Goal: Information Seeking & Learning: Learn about a topic

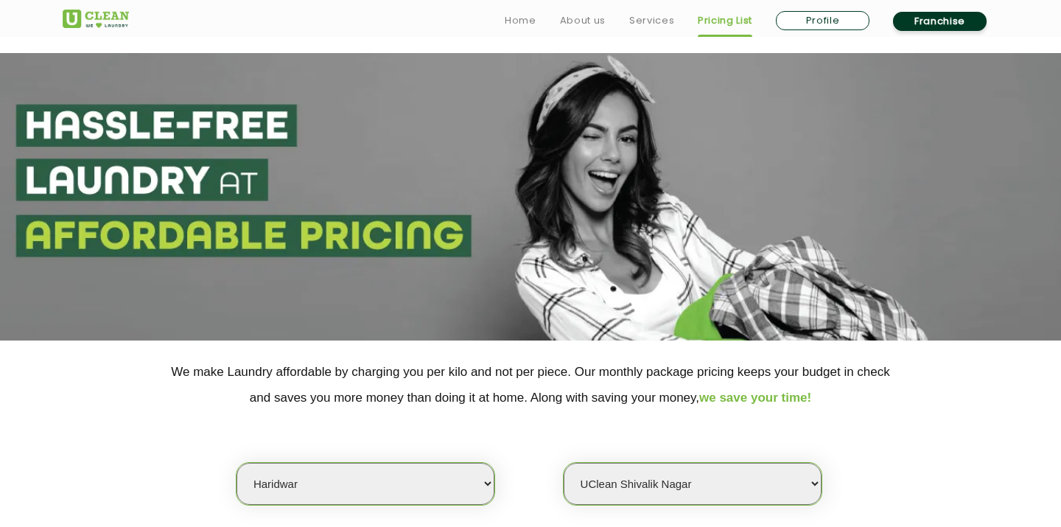
select select "162"
select select "612"
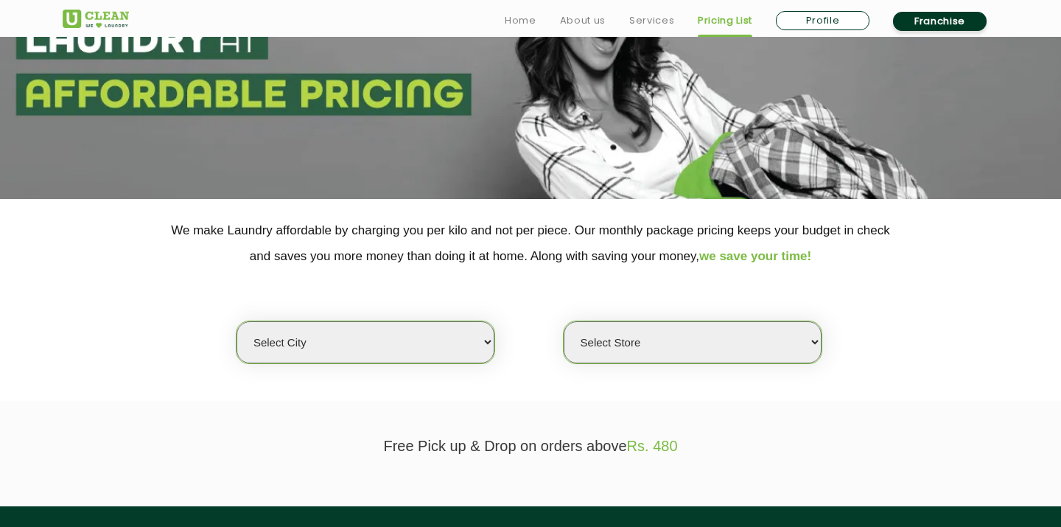
scroll to position [239, 0]
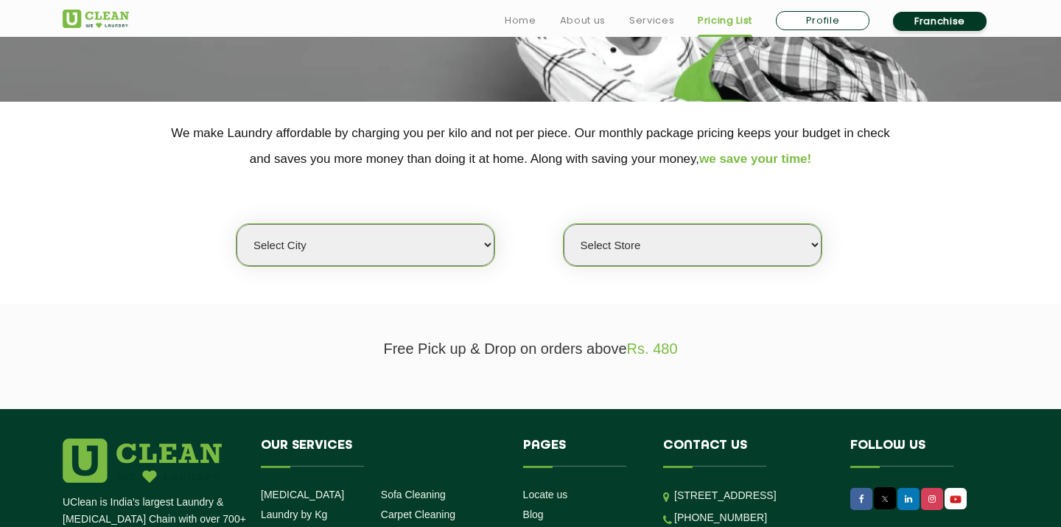
click at [397, 250] on select "Select city [GEOGRAPHIC_DATA] [GEOGRAPHIC_DATA] [GEOGRAPHIC_DATA] [GEOGRAPHIC_D…" at bounding box center [365, 245] width 258 height 42
select select "197"
click at [236, 224] on select "Select city [GEOGRAPHIC_DATA] [GEOGRAPHIC_DATA] [GEOGRAPHIC_DATA] [GEOGRAPHIC_D…" at bounding box center [365, 245] width 258 height 42
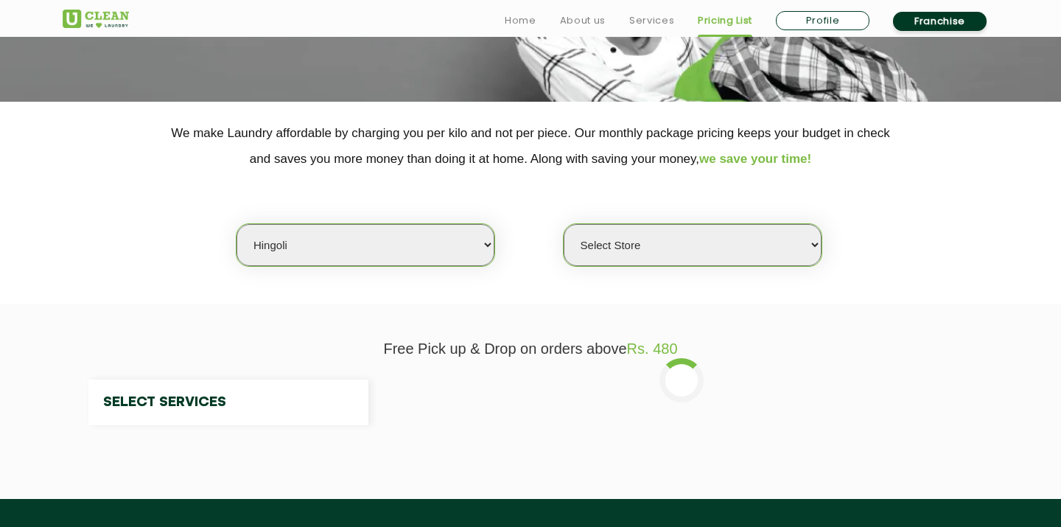
select select "0"
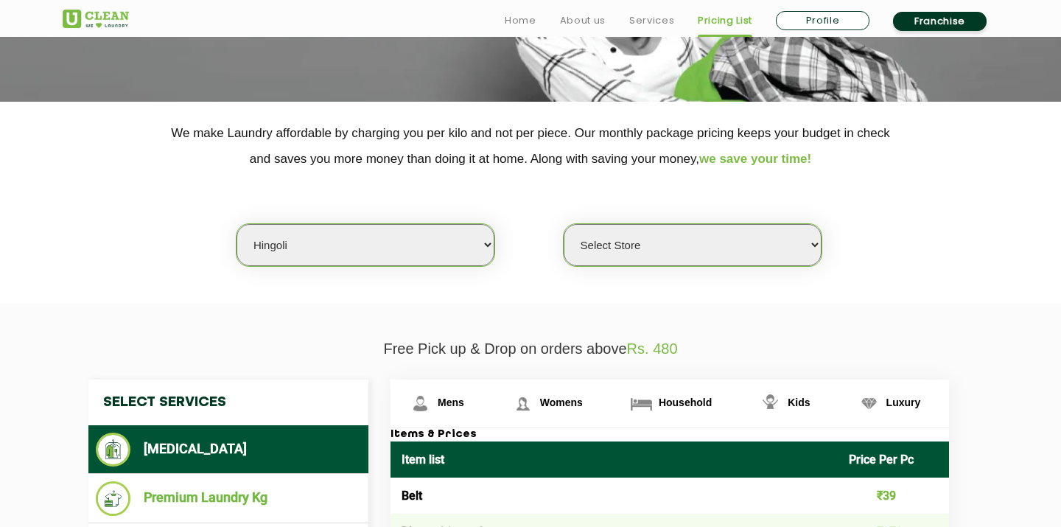
click at [373, 245] on select "Select city [GEOGRAPHIC_DATA] [GEOGRAPHIC_DATA] [GEOGRAPHIC_DATA] [GEOGRAPHIC_D…" at bounding box center [365, 245] width 258 height 42
select select "162"
click at [236, 224] on select "Select city [GEOGRAPHIC_DATA] [GEOGRAPHIC_DATA] [GEOGRAPHIC_DATA] [GEOGRAPHIC_D…" at bounding box center [365, 245] width 258 height 42
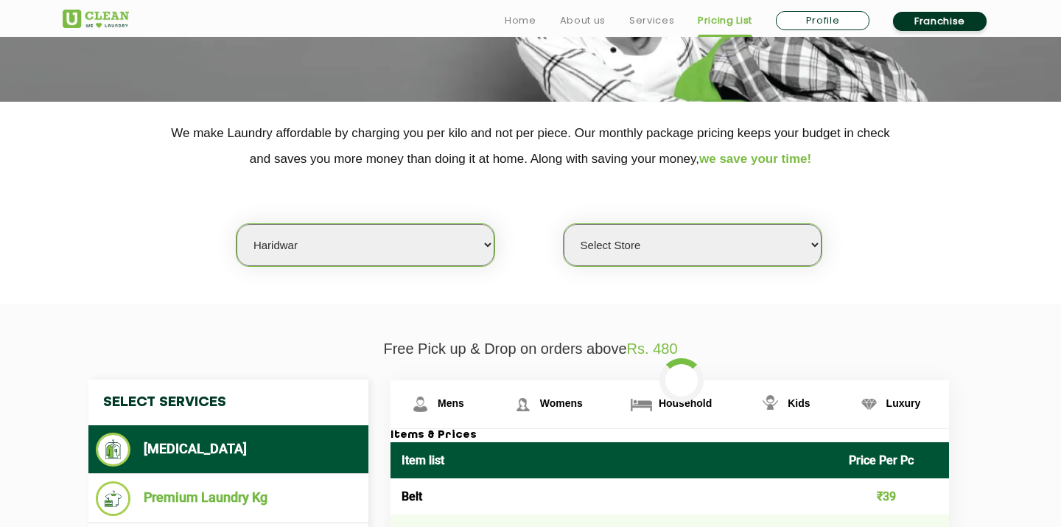
click at [691, 257] on select "Select Store UClean Haridwar [GEOGRAPHIC_DATA] [GEOGRAPHIC_DATA]" at bounding box center [692, 245] width 258 height 42
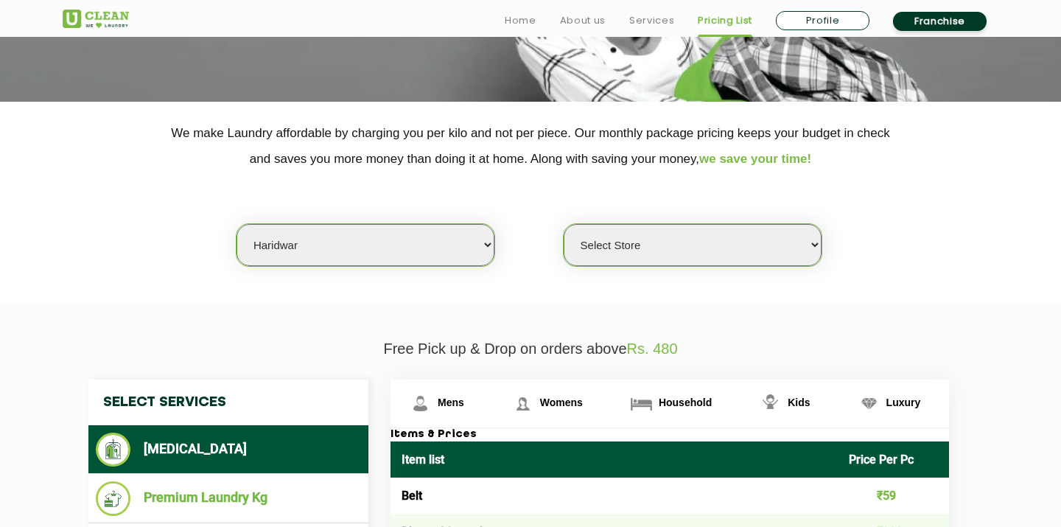
select select "484"
click at [563, 224] on select "Select Store UClean Haridwar [GEOGRAPHIC_DATA] [GEOGRAPHIC_DATA]" at bounding box center [692, 245] width 258 height 42
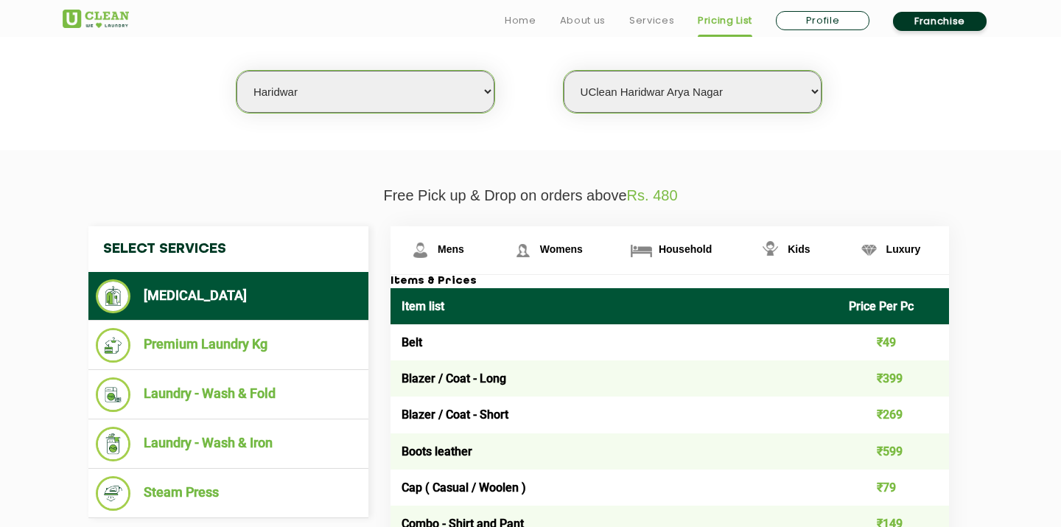
scroll to position [402, 0]
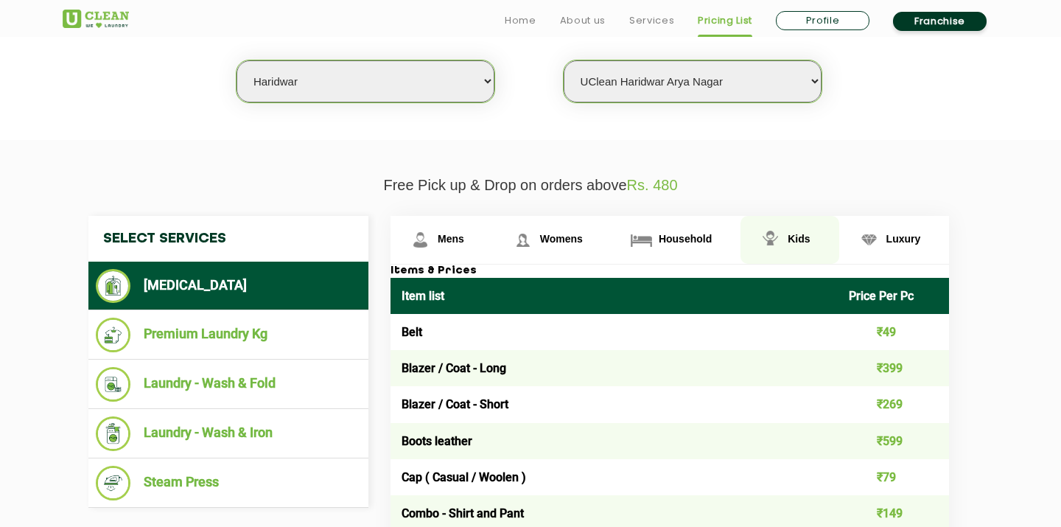
click at [806, 234] on span "Kids" at bounding box center [798, 239] width 22 height 12
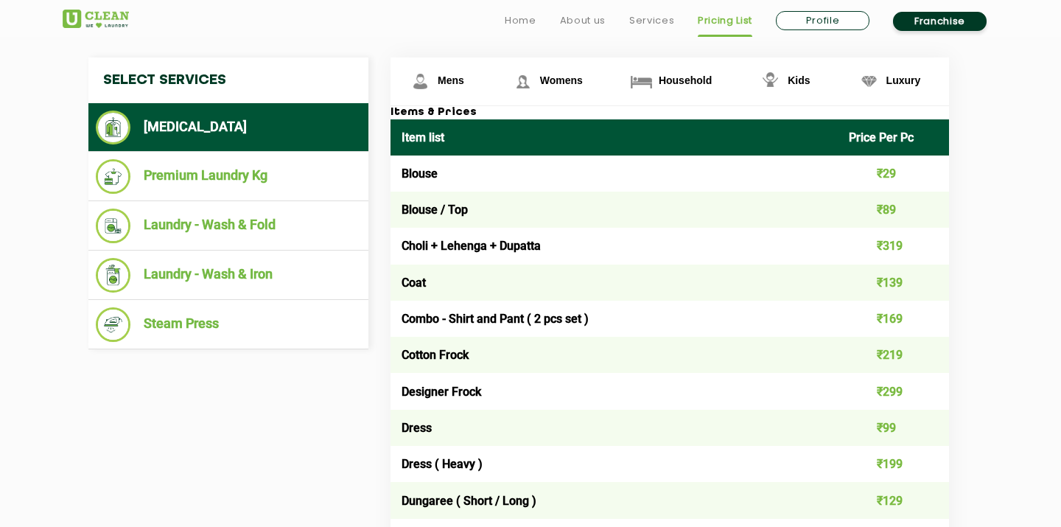
scroll to position [581, 0]
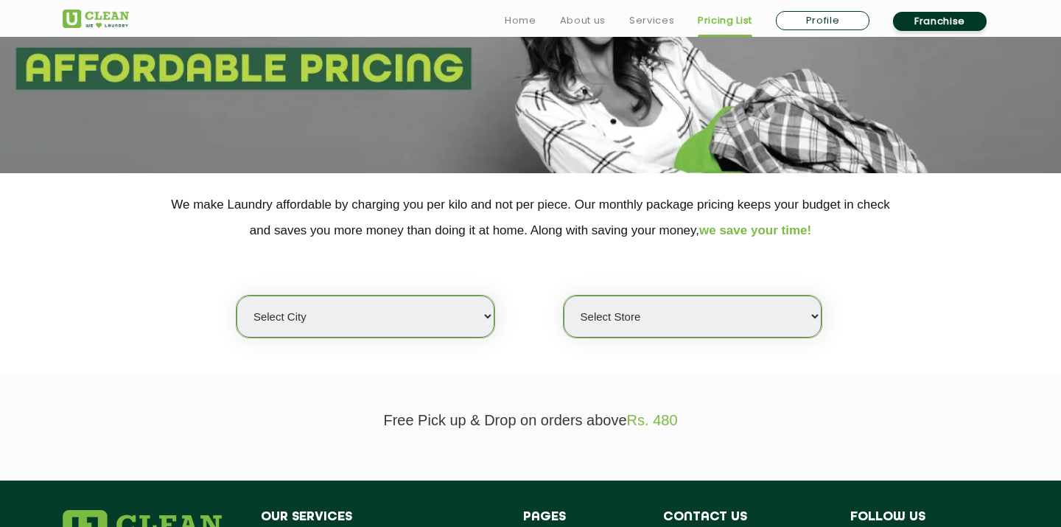
scroll to position [242, 0]
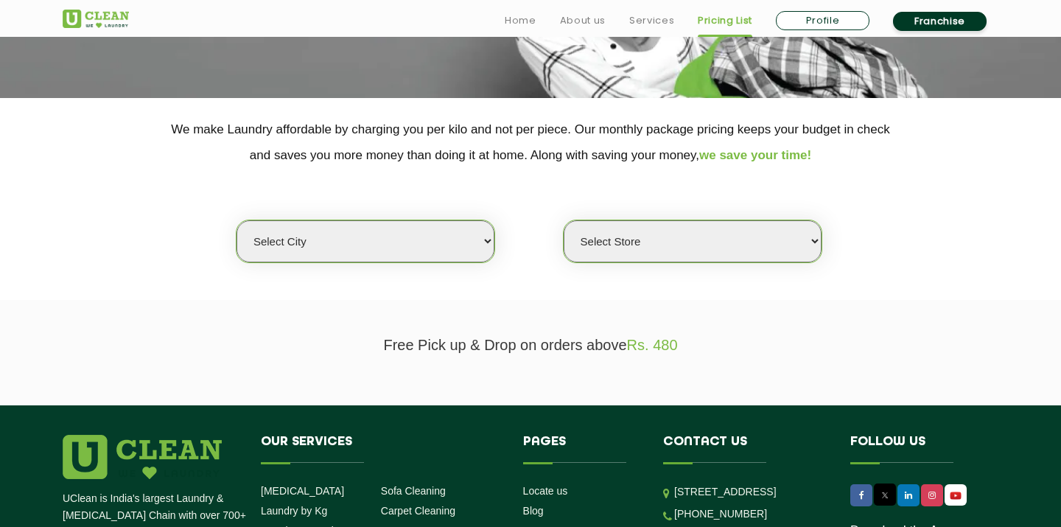
click at [442, 249] on select "Select city Aalo Agartala Agra Ahmedabad Akola Aligarh Alwar - UClean Select Am…" at bounding box center [365, 241] width 258 height 42
select select "162"
click at [236, 220] on select "Select city [GEOGRAPHIC_DATA] [GEOGRAPHIC_DATA] [GEOGRAPHIC_DATA] [GEOGRAPHIC_D…" at bounding box center [365, 241] width 258 height 42
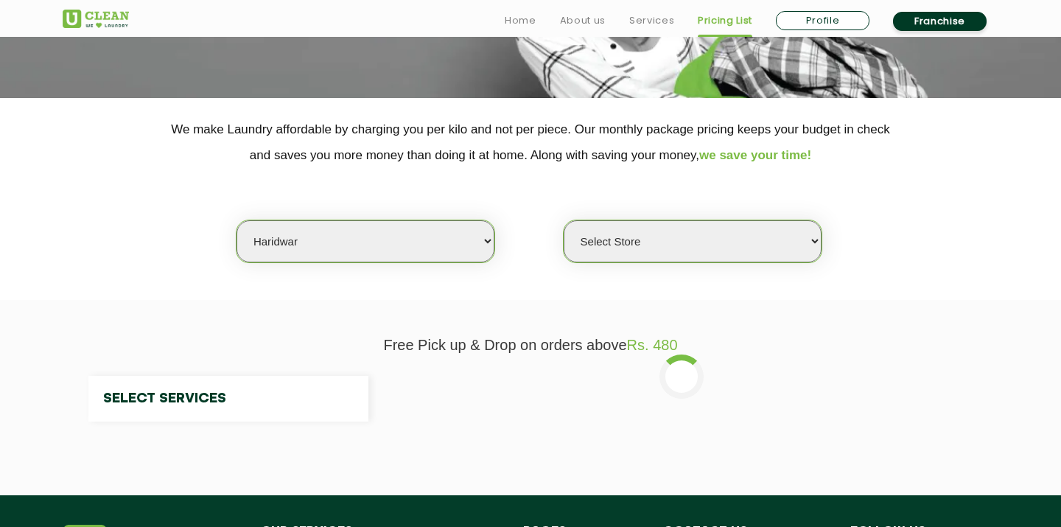
click at [693, 243] on select "Select Store" at bounding box center [692, 241] width 258 height 42
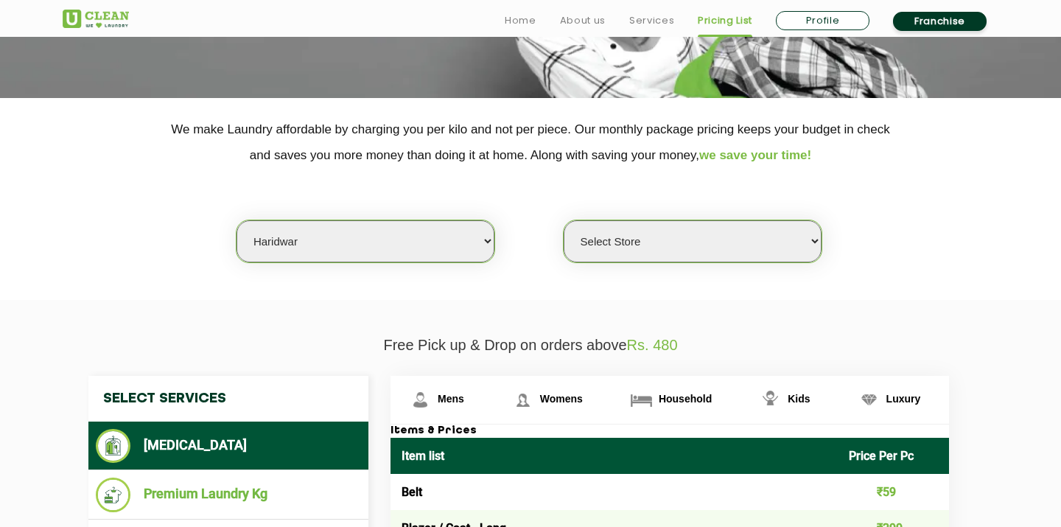
select select "484"
click at [563, 220] on select "Select Store UClean Haridwar [GEOGRAPHIC_DATA] [GEOGRAPHIC_DATA]" at bounding box center [692, 241] width 258 height 42
click at [784, 407] on link "Kids" at bounding box center [789, 400] width 98 height 48
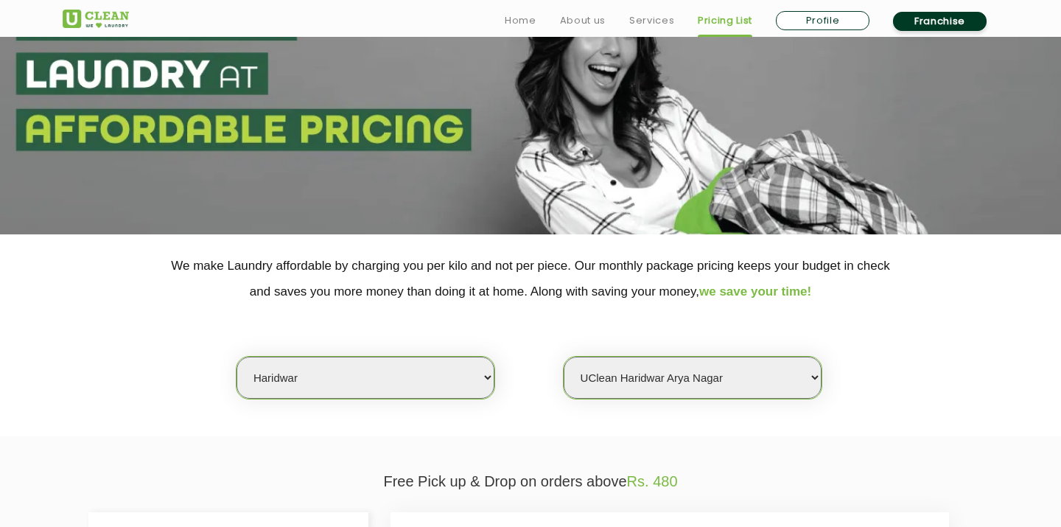
scroll to position [107, 0]
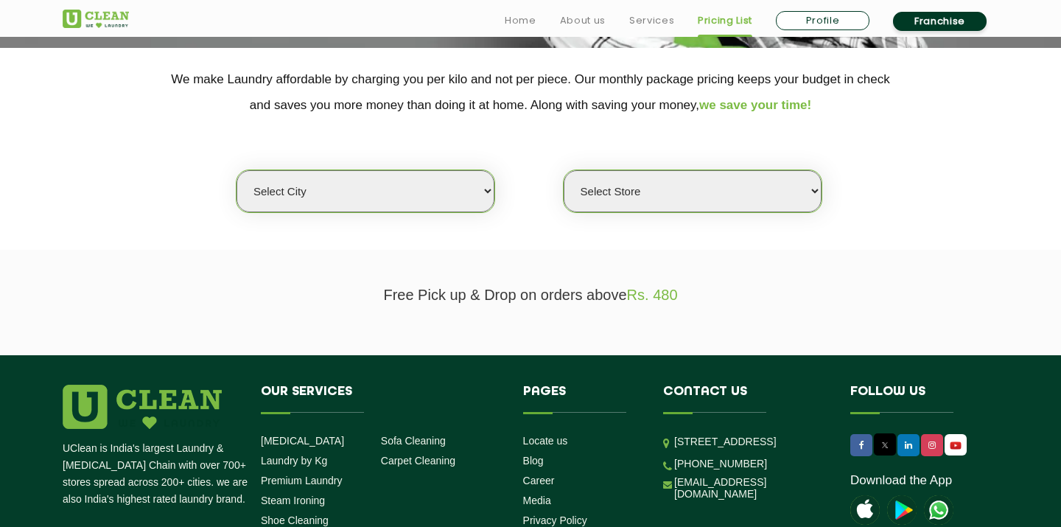
scroll to position [320, 0]
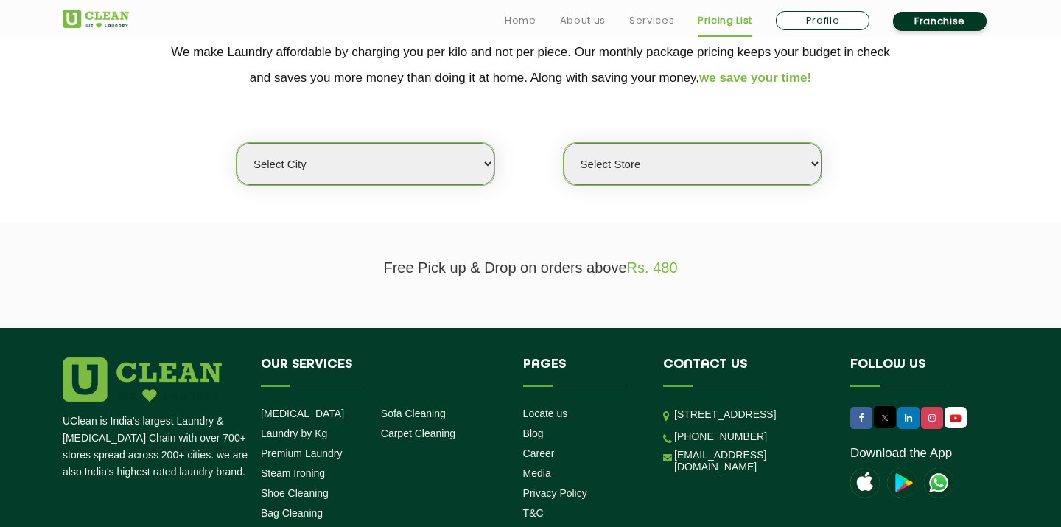
click at [438, 159] on select "Select city [GEOGRAPHIC_DATA] [GEOGRAPHIC_DATA] [GEOGRAPHIC_DATA] [GEOGRAPHIC_D…" at bounding box center [365, 164] width 258 height 42
select select "162"
click at [236, 143] on select "Select city [GEOGRAPHIC_DATA] [GEOGRAPHIC_DATA] [GEOGRAPHIC_DATA] [GEOGRAPHIC_D…" at bounding box center [365, 164] width 258 height 42
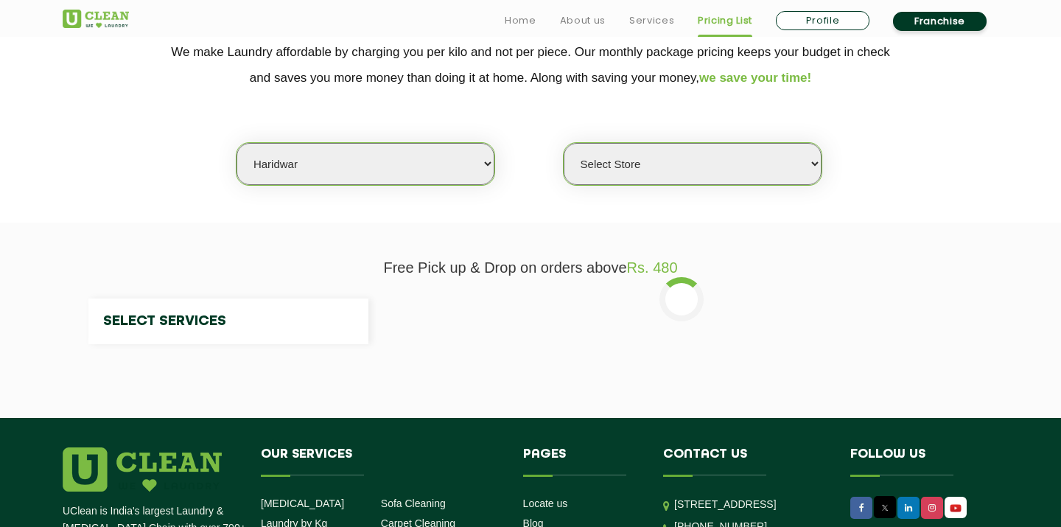
click at [651, 161] on select "Select Store" at bounding box center [692, 164] width 258 height 42
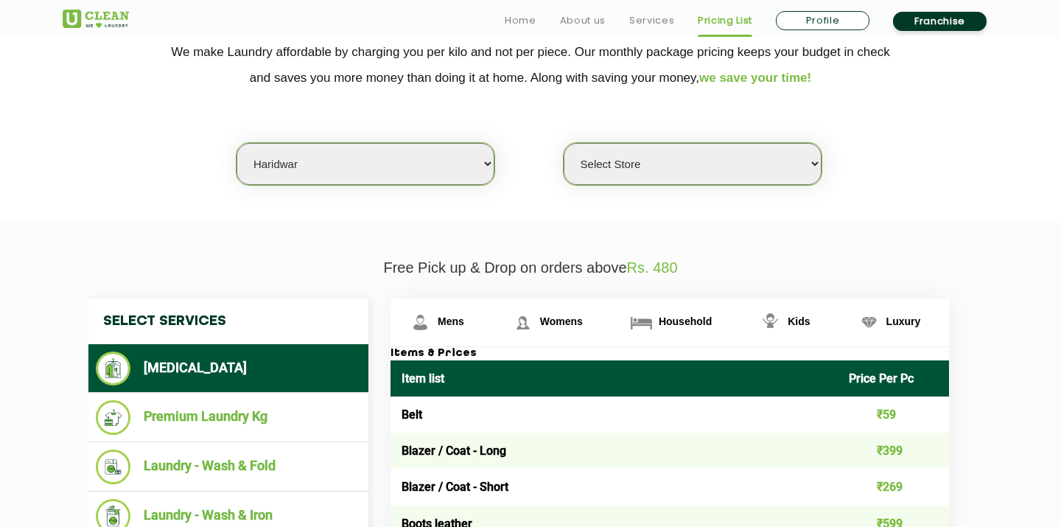
select select "484"
click at [563, 143] on select "Select Store UClean Haridwar [GEOGRAPHIC_DATA] [GEOGRAPHIC_DATA]" at bounding box center [692, 164] width 258 height 42
click at [788, 324] on span "Kids" at bounding box center [798, 321] width 22 height 12
click at [778, 324] on img at bounding box center [770, 322] width 26 height 26
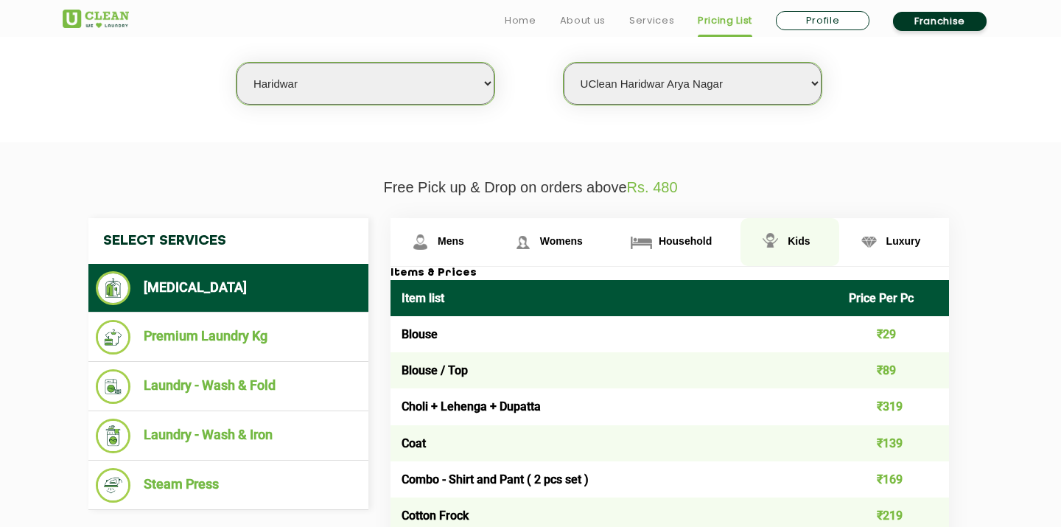
scroll to position [402, 0]
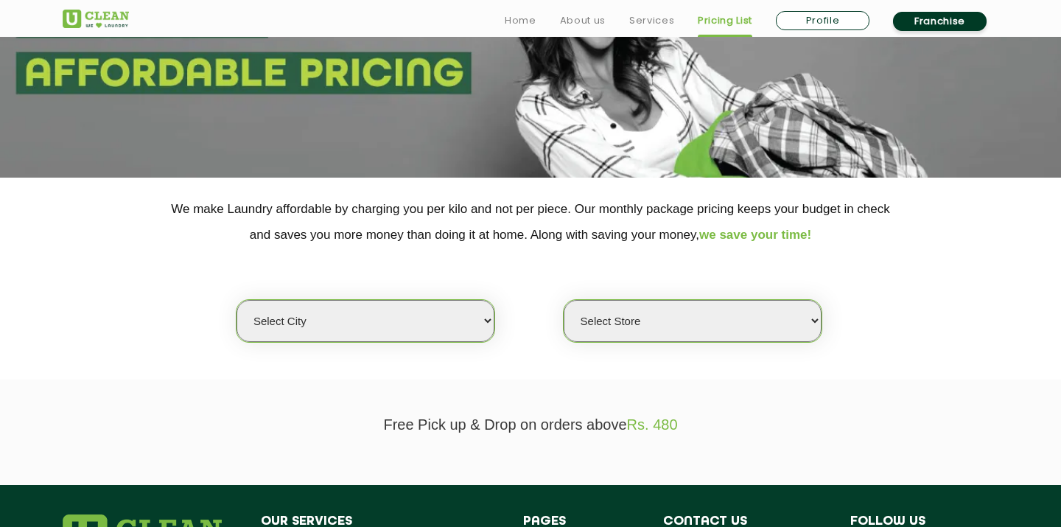
scroll to position [242, 0]
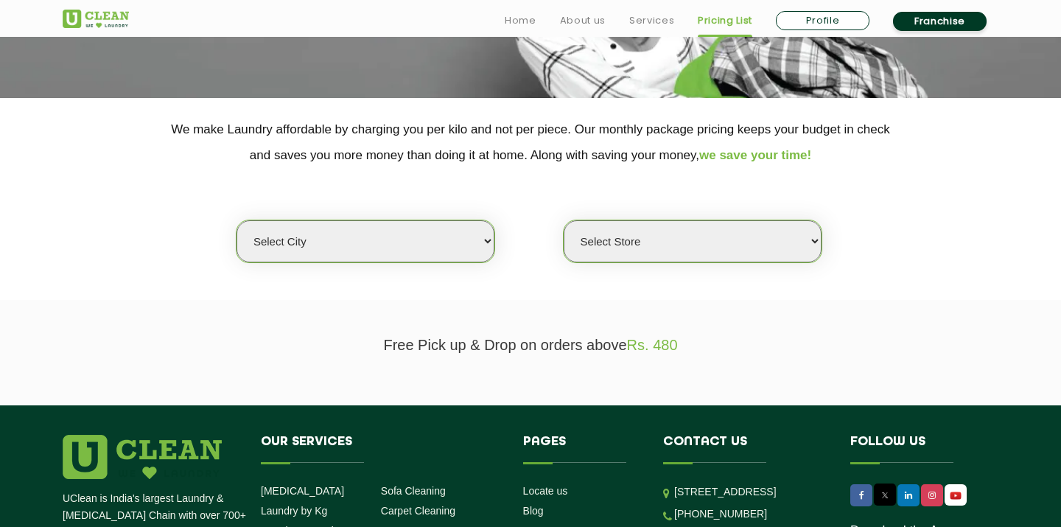
click at [446, 236] on select "Select city [GEOGRAPHIC_DATA] [GEOGRAPHIC_DATA] [GEOGRAPHIC_DATA] [GEOGRAPHIC_D…" at bounding box center [365, 241] width 258 height 42
select select "162"
click at [236, 220] on select "Select city [GEOGRAPHIC_DATA] [GEOGRAPHIC_DATA] [GEOGRAPHIC_DATA] [GEOGRAPHIC_D…" at bounding box center [365, 241] width 258 height 42
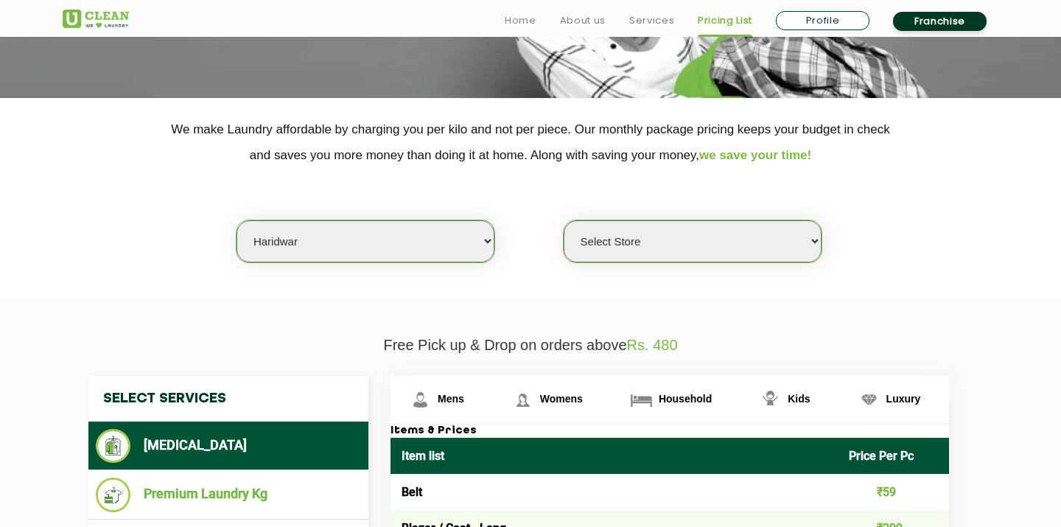
click at [693, 250] on select "Select Store UClean Haridwar [GEOGRAPHIC_DATA] [GEOGRAPHIC_DATA]" at bounding box center [692, 241] width 258 height 42
select select "484"
click at [563, 220] on select "Select Store UClean Haridwar [GEOGRAPHIC_DATA] [GEOGRAPHIC_DATA]" at bounding box center [692, 241] width 258 height 42
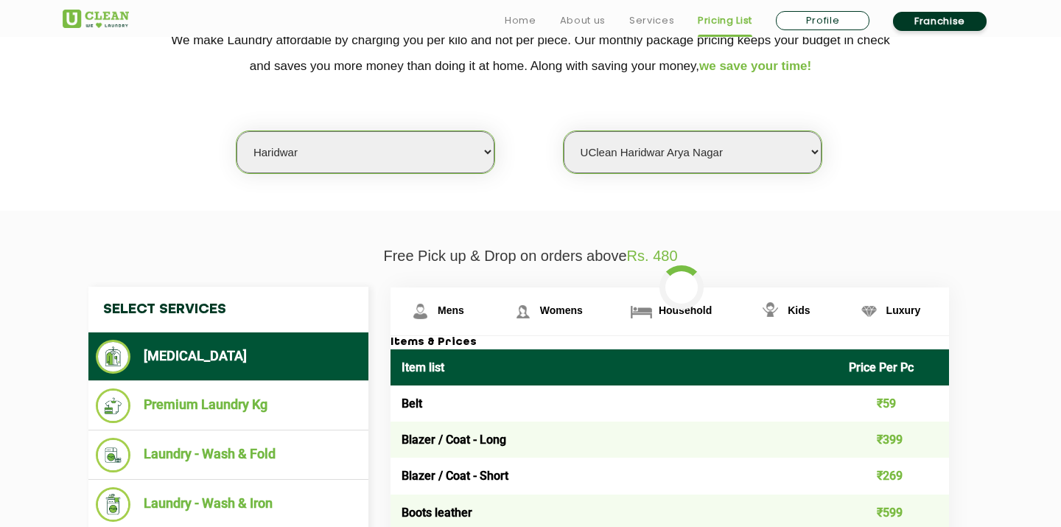
scroll to position [333, 0]
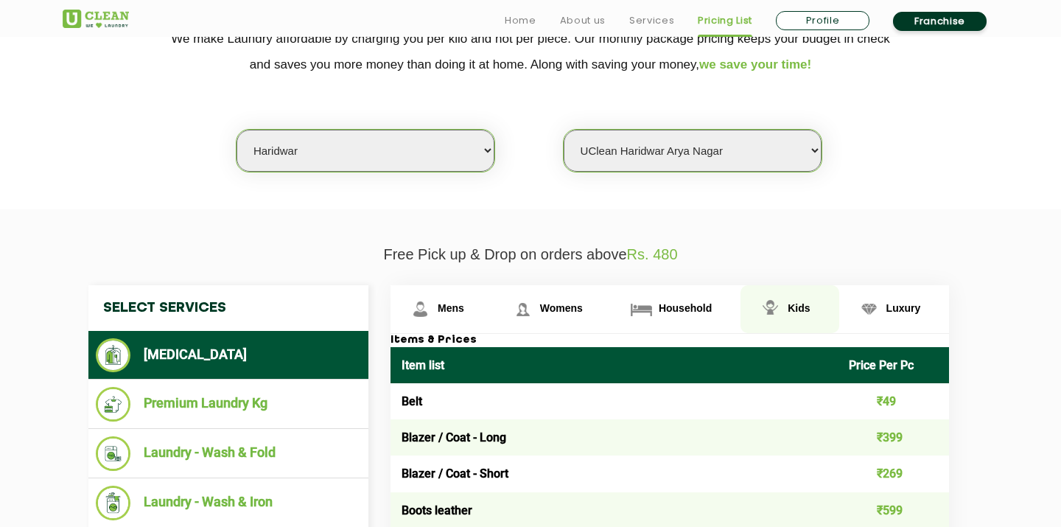
click at [787, 315] on link "Kids" at bounding box center [789, 309] width 98 height 48
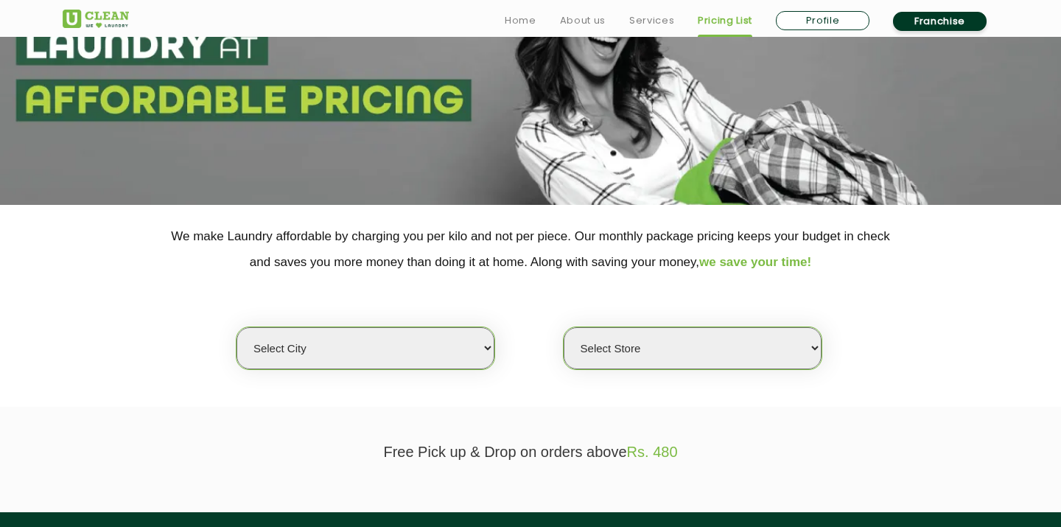
scroll to position [136, 0]
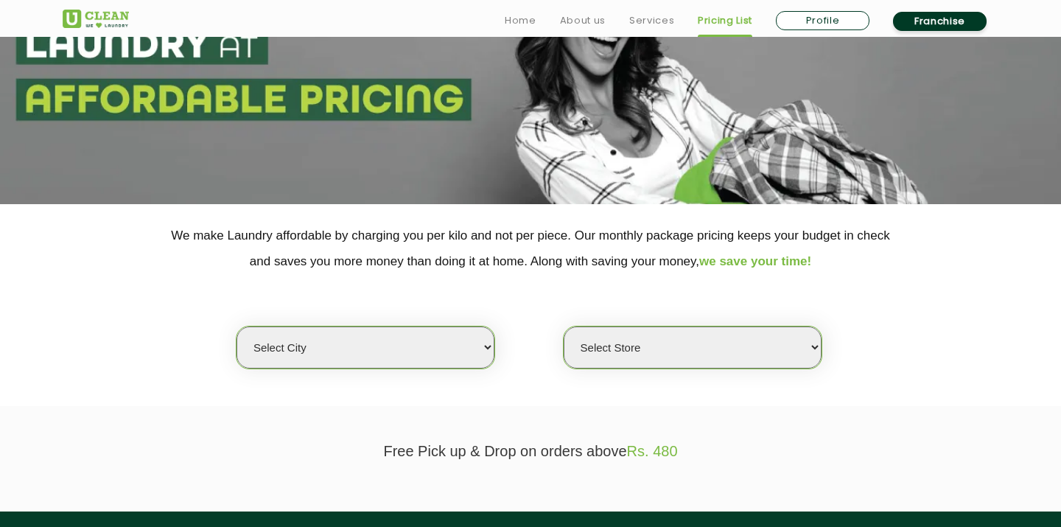
click at [361, 337] on select "Select city [GEOGRAPHIC_DATA] [GEOGRAPHIC_DATA] [GEOGRAPHIC_DATA] [GEOGRAPHIC_D…" at bounding box center [365, 347] width 258 height 42
select select "162"
click at [236, 326] on select "Select city [GEOGRAPHIC_DATA] [GEOGRAPHIC_DATA] [GEOGRAPHIC_DATA] [GEOGRAPHIC_D…" at bounding box center [365, 347] width 258 height 42
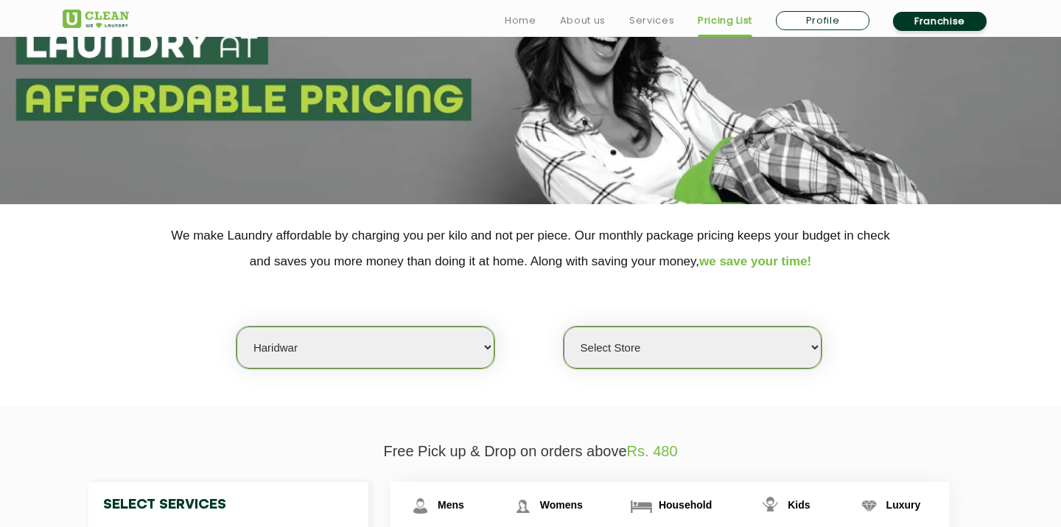
click at [657, 353] on select "Select Store UClean Haridwar [GEOGRAPHIC_DATA] [GEOGRAPHIC_DATA]" at bounding box center [692, 347] width 258 height 42
select select "484"
click at [563, 326] on select "Select Store UClean Haridwar [GEOGRAPHIC_DATA] [GEOGRAPHIC_DATA]" at bounding box center [692, 347] width 258 height 42
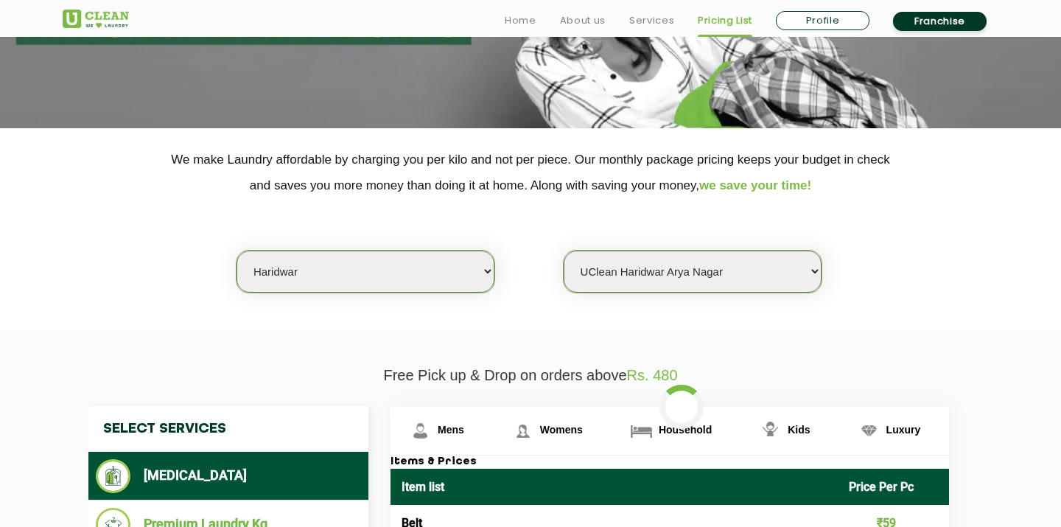
scroll to position [238, 0]
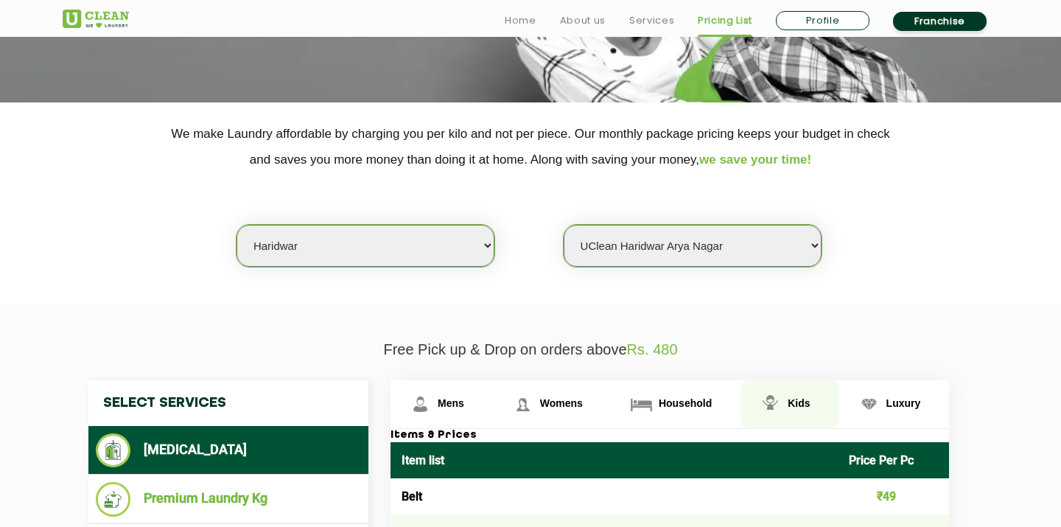
click at [776, 415] on img at bounding box center [770, 404] width 26 height 26
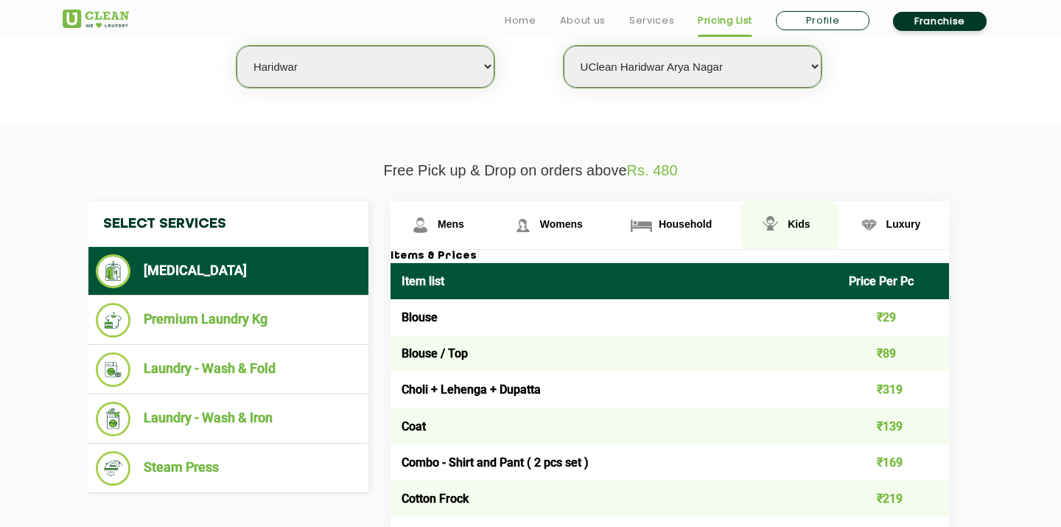
scroll to position [519, 0]
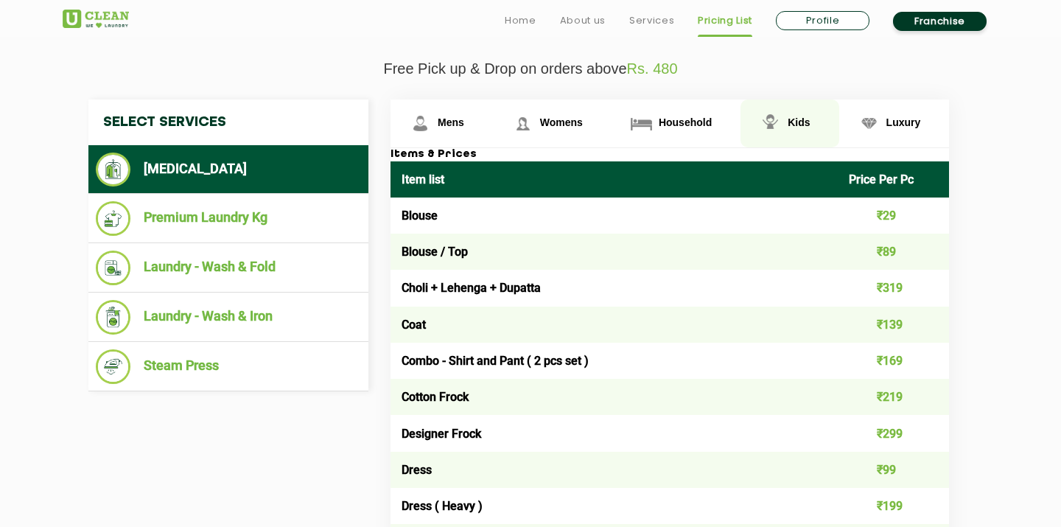
click at [794, 128] on span "Kids" at bounding box center [798, 122] width 22 height 12
click at [777, 124] on img at bounding box center [770, 123] width 26 height 26
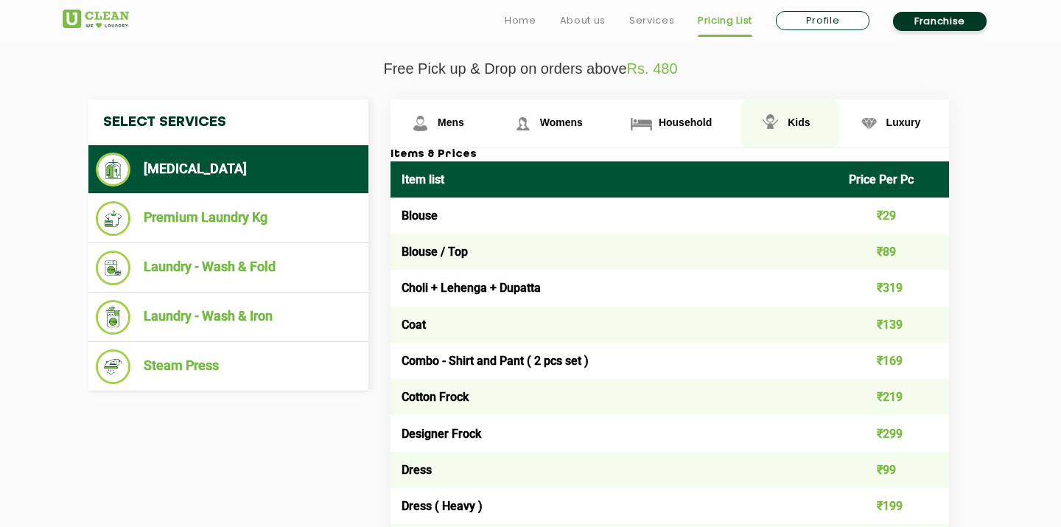
click at [777, 124] on img at bounding box center [770, 123] width 26 height 26
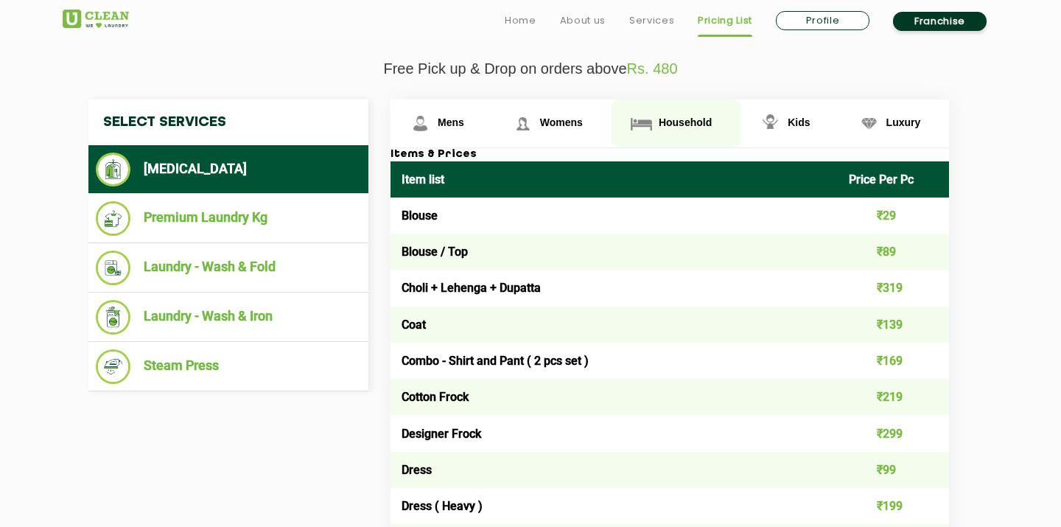
click at [667, 132] on link "Household" at bounding box center [675, 123] width 129 height 48
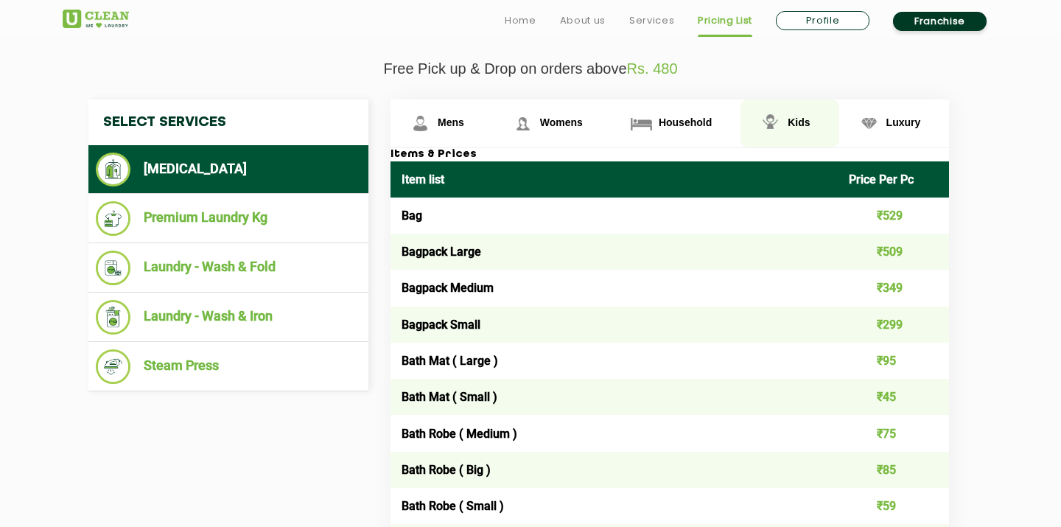
click at [804, 125] on span "Kids" at bounding box center [798, 122] width 22 height 12
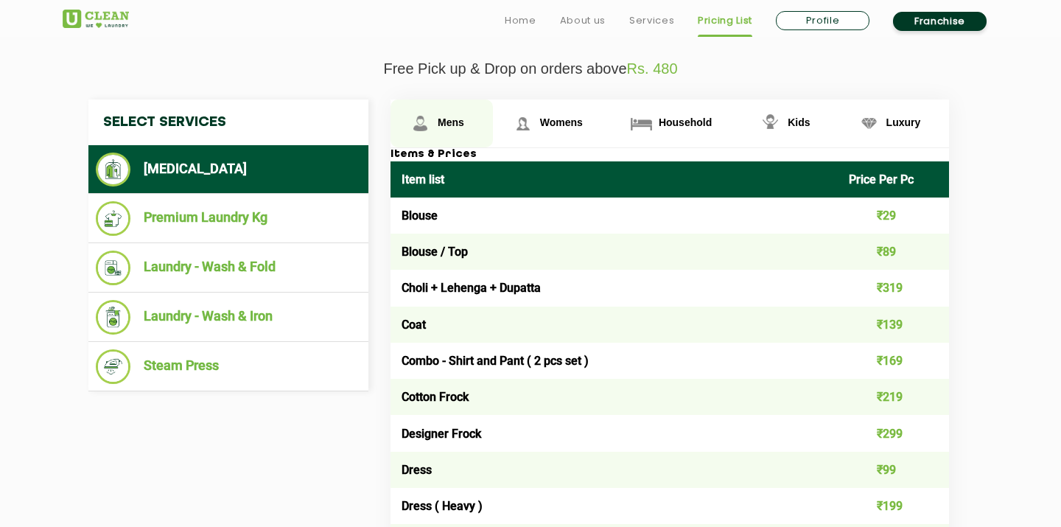
click at [445, 126] on span "Mens" at bounding box center [450, 122] width 27 height 12
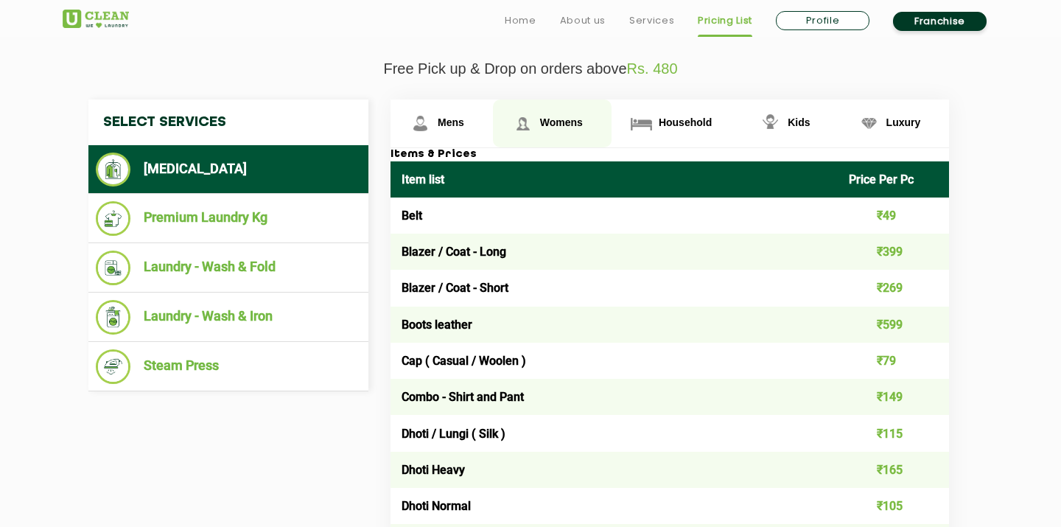
click at [558, 119] on span "Womens" at bounding box center [561, 122] width 43 height 12
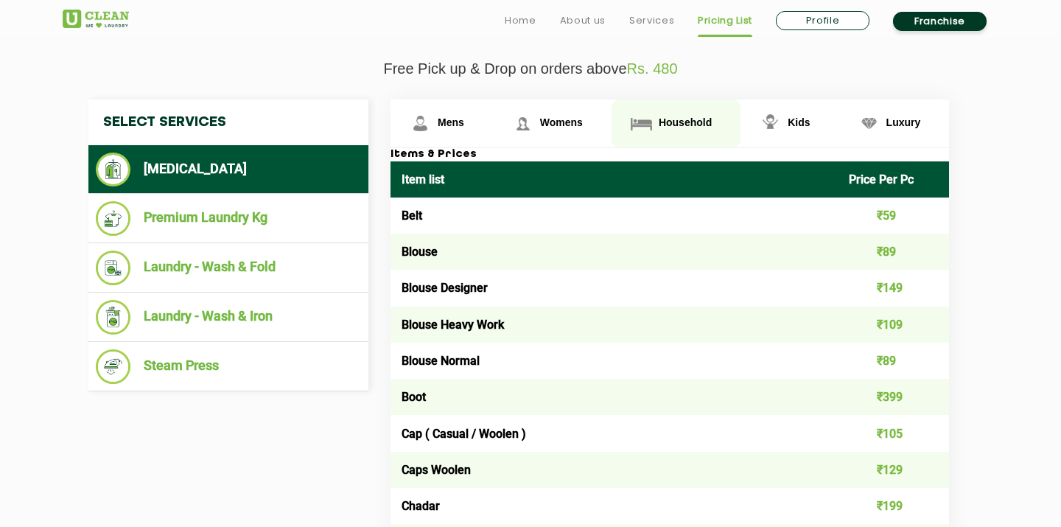
click at [684, 132] on link "Household" at bounding box center [675, 123] width 129 height 48
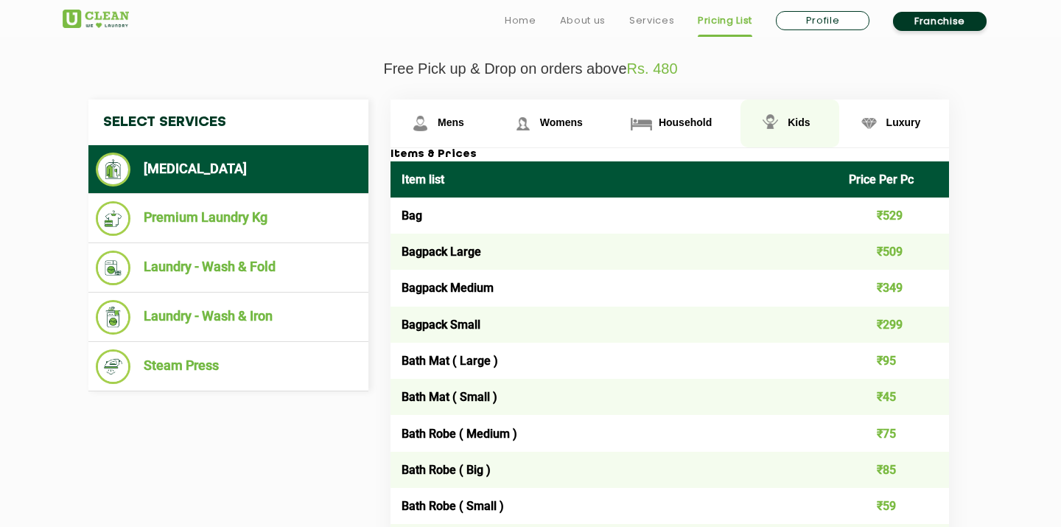
click at [781, 117] on img at bounding box center [770, 123] width 26 height 26
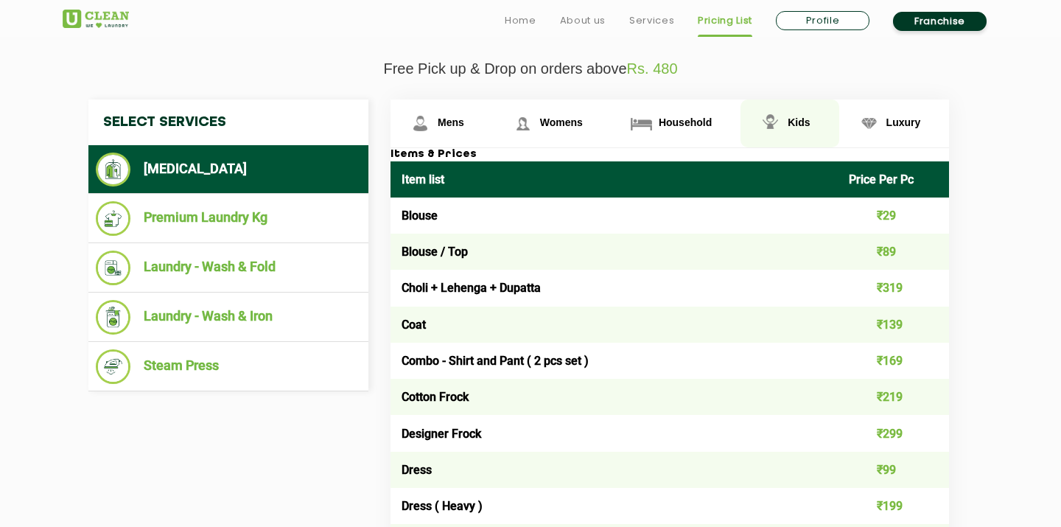
click at [781, 117] on img at bounding box center [770, 123] width 26 height 26
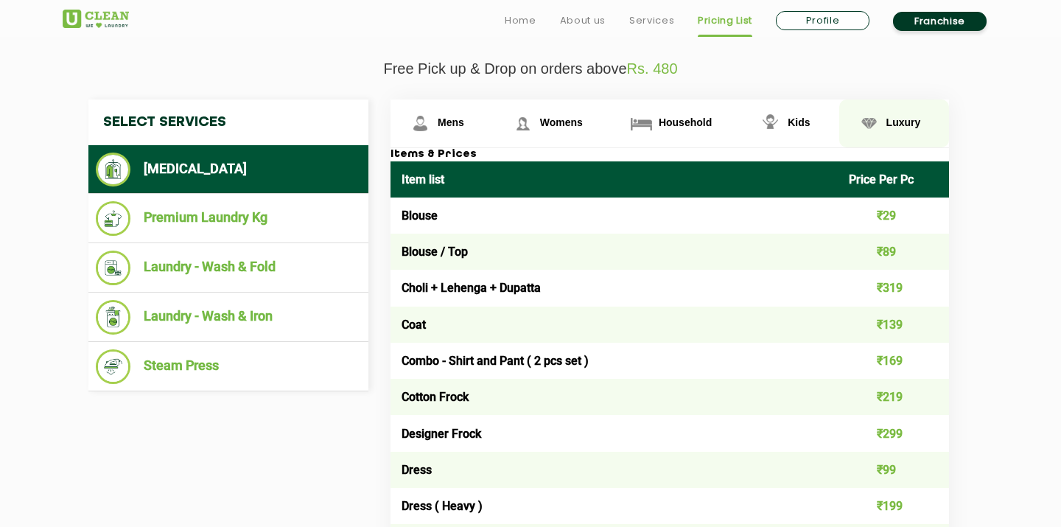
click at [862, 119] on img at bounding box center [869, 123] width 26 height 26
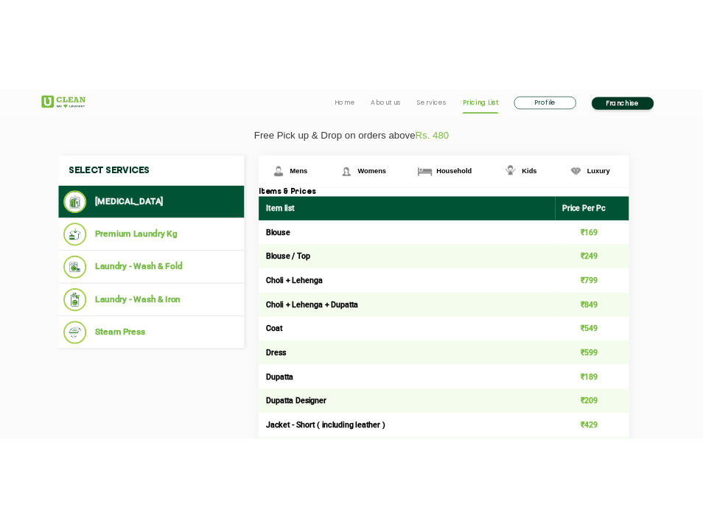
scroll to position [0, 0]
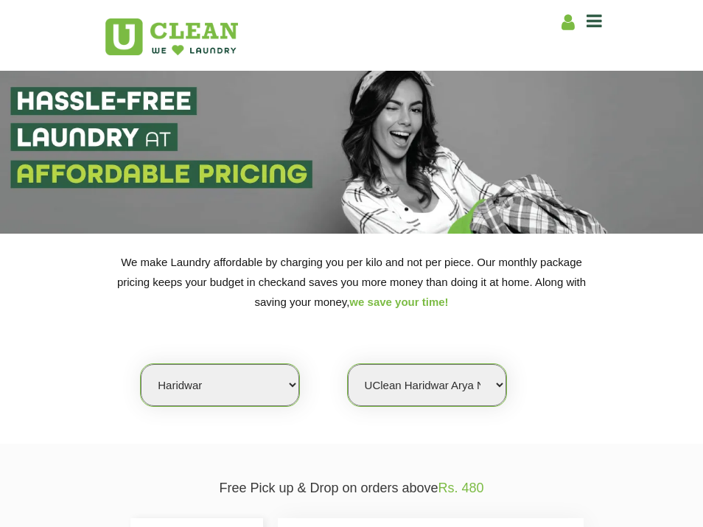
click at [702, 78] on html "Home About us Services Pricing List Profile Franchise Home About us Franchise S…" at bounding box center [351, 263] width 703 height 527
click at [263, 396] on select "Select city [GEOGRAPHIC_DATA] [GEOGRAPHIC_DATA] [GEOGRAPHIC_DATA] [GEOGRAPHIC_D…" at bounding box center [220, 385] width 158 height 42
select select "162"
click at [141, 364] on select "Select city [GEOGRAPHIC_DATA] [GEOGRAPHIC_DATA] [GEOGRAPHIC_DATA] [GEOGRAPHIC_D…" at bounding box center [220, 385] width 158 height 42
click at [440, 383] on select "Select Store UClean Haridwar [GEOGRAPHIC_DATA] [GEOGRAPHIC_DATA]" at bounding box center [427, 385] width 158 height 42
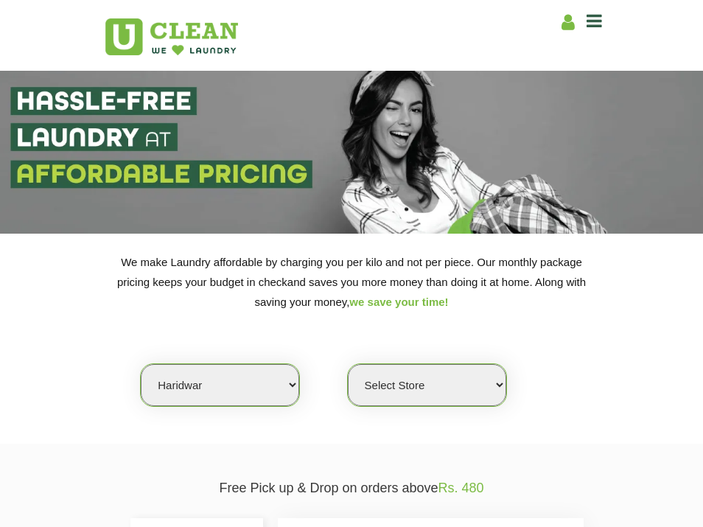
select select "484"
click at [348, 364] on select "Select Store UClean Haridwar [GEOGRAPHIC_DATA] [GEOGRAPHIC_DATA]" at bounding box center [427, 385] width 158 height 42
click at [180, 389] on select "Select city [GEOGRAPHIC_DATA] [GEOGRAPHIC_DATA] [GEOGRAPHIC_DATA] [GEOGRAPHIC_D…" at bounding box center [220, 385] width 158 height 42
click at [141, 364] on select "Select city [GEOGRAPHIC_DATA] [GEOGRAPHIC_DATA] [GEOGRAPHIC_DATA] [GEOGRAPHIC_D…" at bounding box center [220, 385] width 158 height 42
click at [189, 384] on select "Select city [GEOGRAPHIC_DATA] [GEOGRAPHIC_DATA] [GEOGRAPHIC_DATA] [GEOGRAPHIC_D…" at bounding box center [220, 385] width 158 height 42
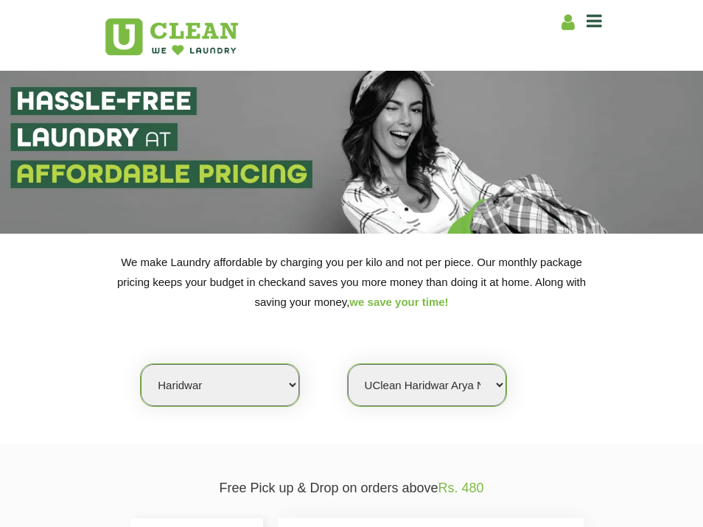
select select "197"
click at [141, 364] on select "Select city [GEOGRAPHIC_DATA] [GEOGRAPHIC_DATA] [GEOGRAPHIC_DATA] [GEOGRAPHIC_D…" at bounding box center [220, 385] width 158 height 42
click at [225, 388] on select "Select city [GEOGRAPHIC_DATA] [GEOGRAPHIC_DATA] [GEOGRAPHIC_DATA] [GEOGRAPHIC_D…" at bounding box center [220, 385] width 158 height 42
select select "0"
select select "162"
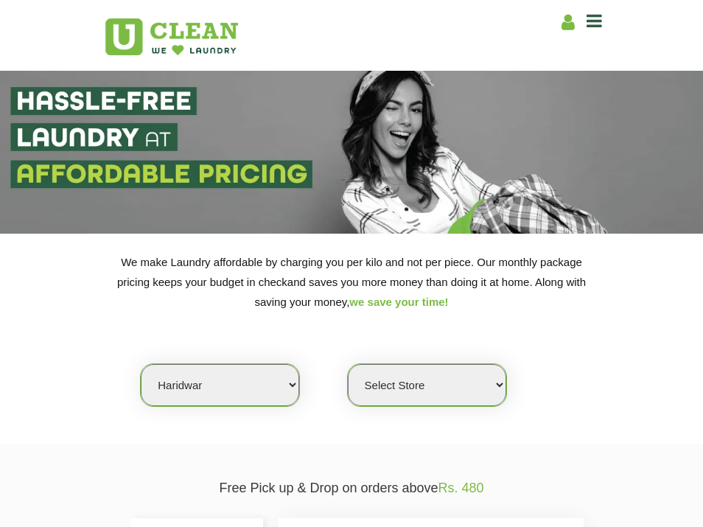
click at [141, 364] on select "Select city [GEOGRAPHIC_DATA] [GEOGRAPHIC_DATA] [GEOGRAPHIC_DATA] [GEOGRAPHIC_D…" at bounding box center [220, 385] width 158 height 42
select select "484"
